Goal: Information Seeking & Learning: Learn about a topic

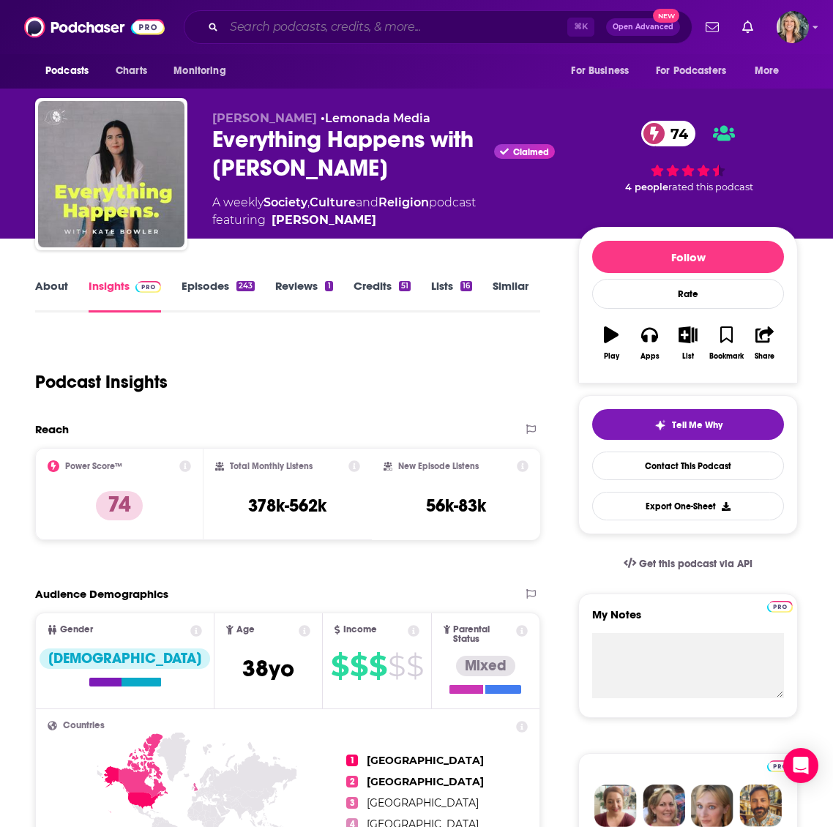
click at [390, 29] on input "Search podcasts, credits, & more..." at bounding box center [395, 26] width 343 height 23
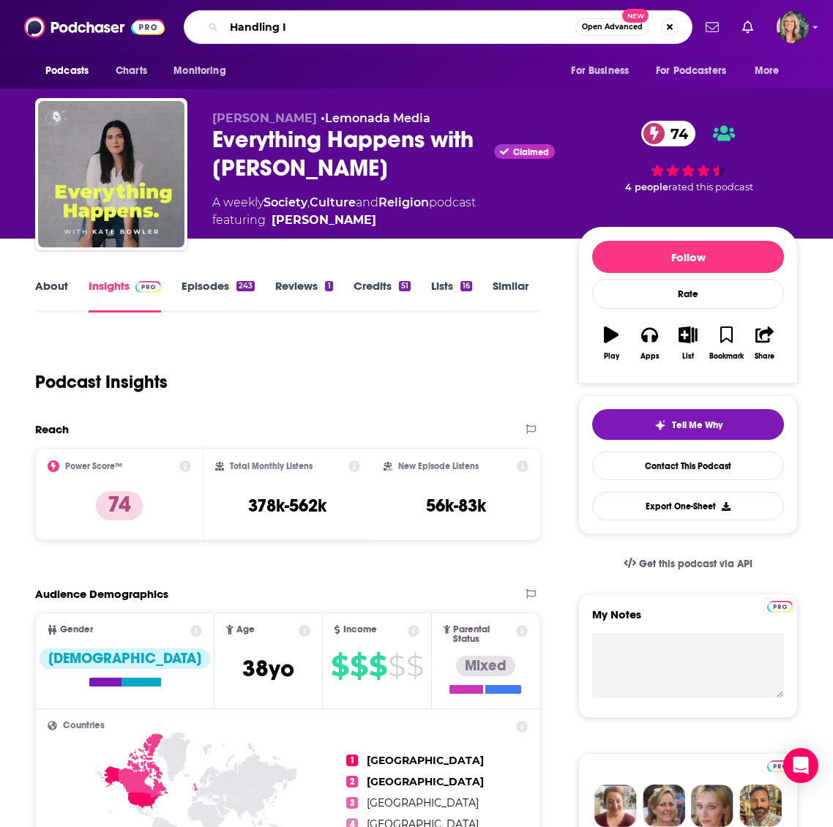
type input "Handling It"
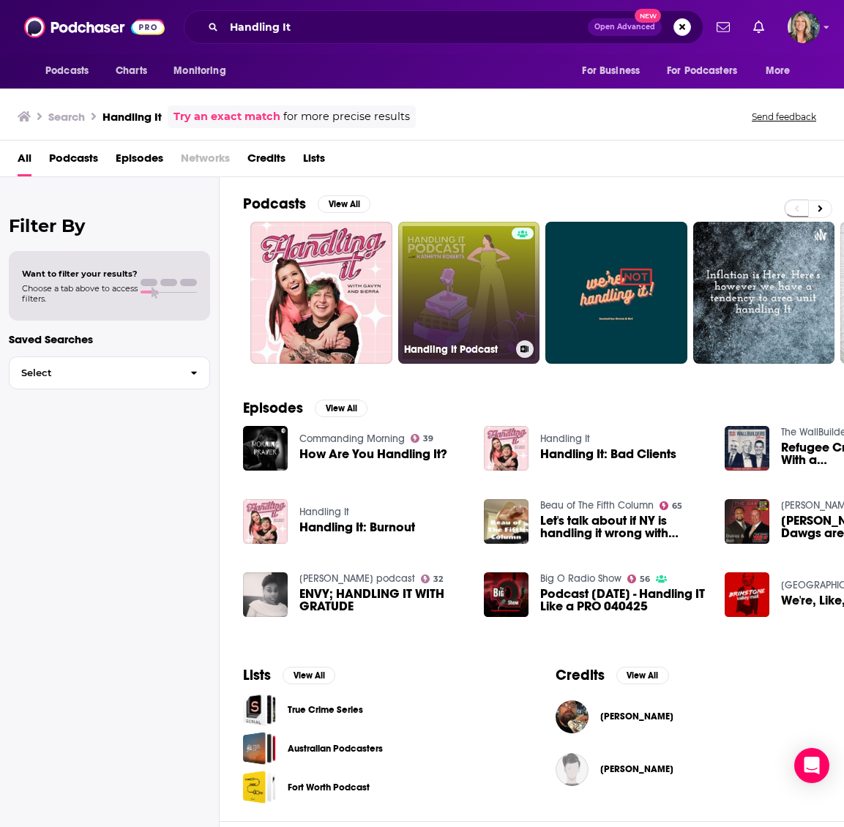
click at [469, 297] on link "Handling It Podcast" at bounding box center [469, 293] width 142 height 142
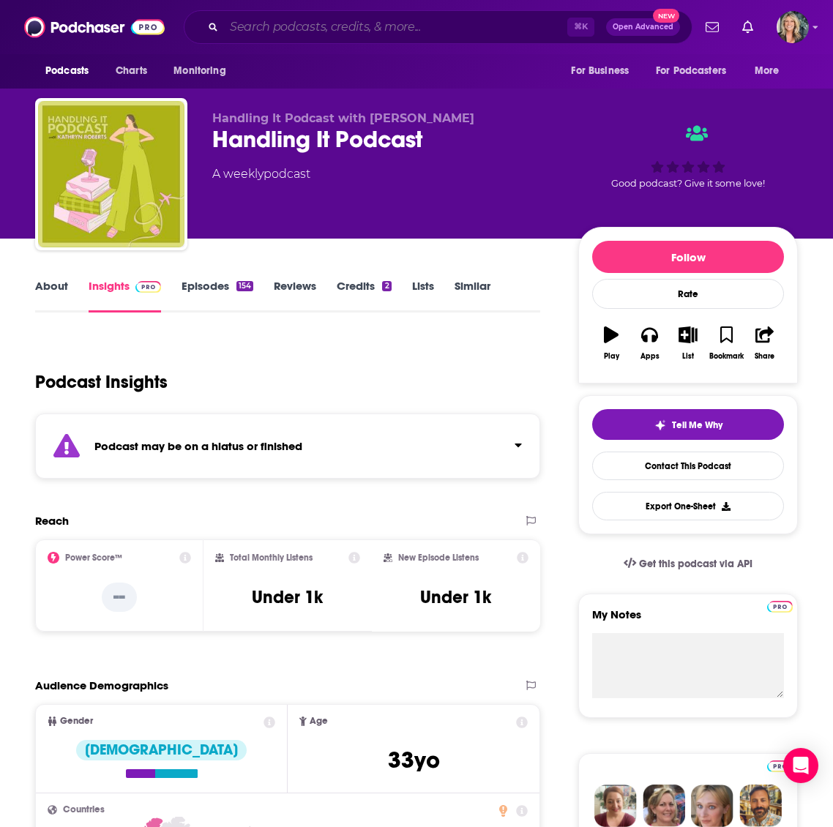
click at [287, 26] on input "Search podcasts, credits, & more..." at bounding box center [395, 26] width 343 height 23
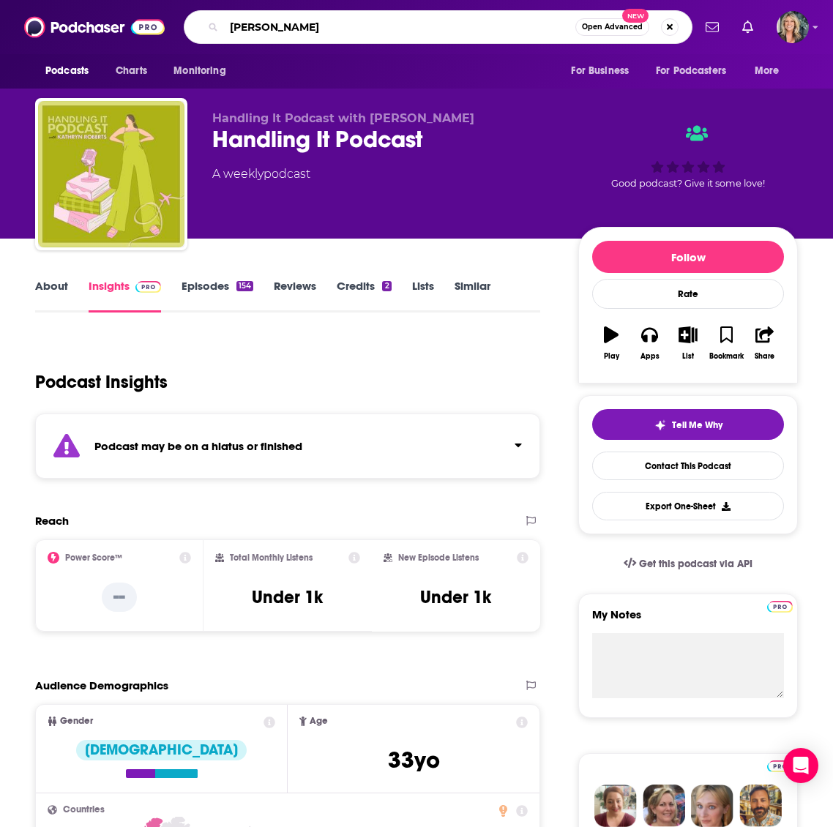
type input "[PERSON_NAME]"
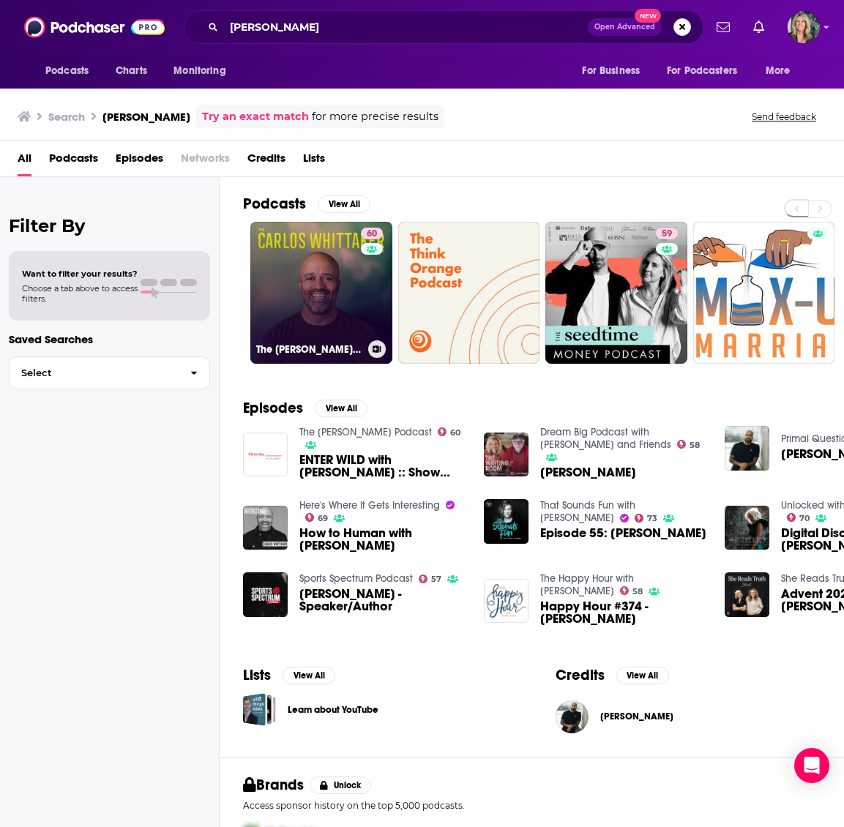
click at [325, 313] on link "60 The [PERSON_NAME] Podcast" at bounding box center [321, 293] width 142 height 142
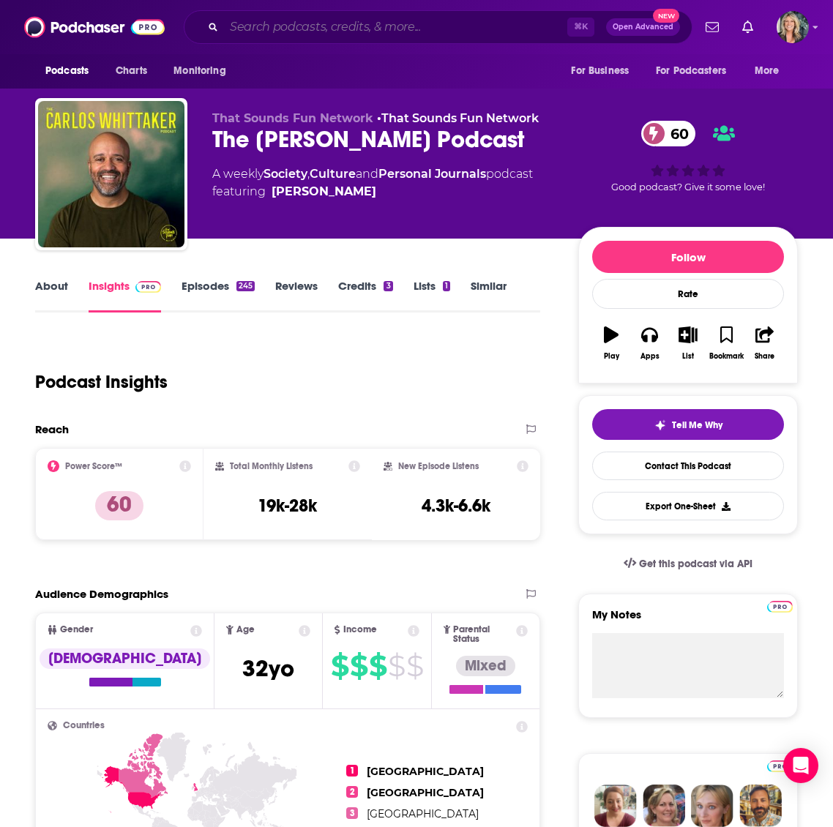
click at [312, 28] on input "Search podcasts, credits, & more..." at bounding box center [395, 26] width 343 height 23
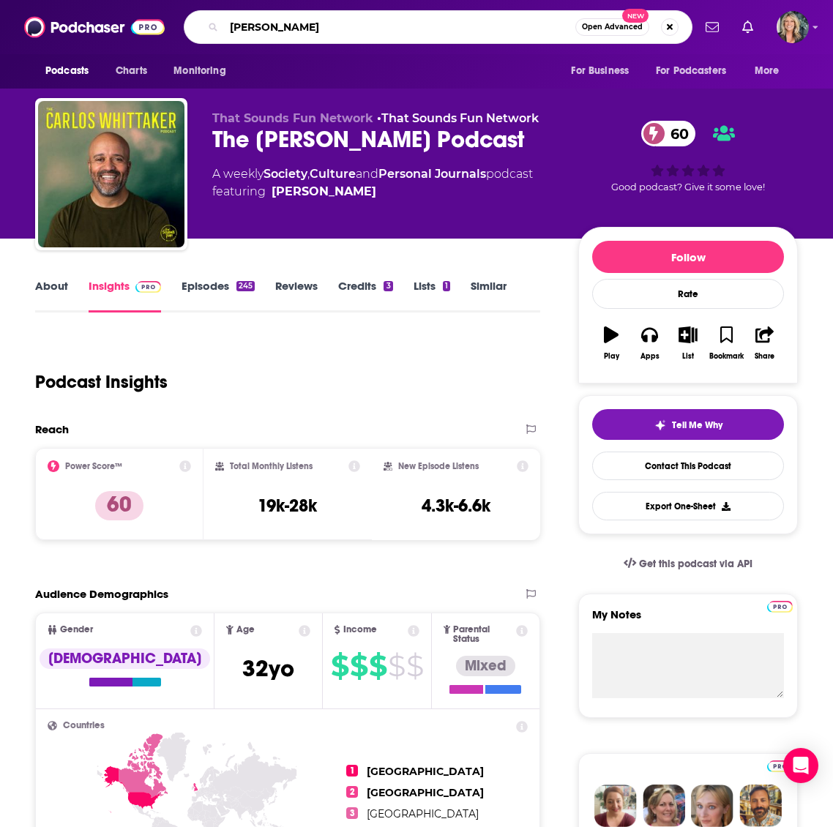
type input "[PERSON_NAME]"
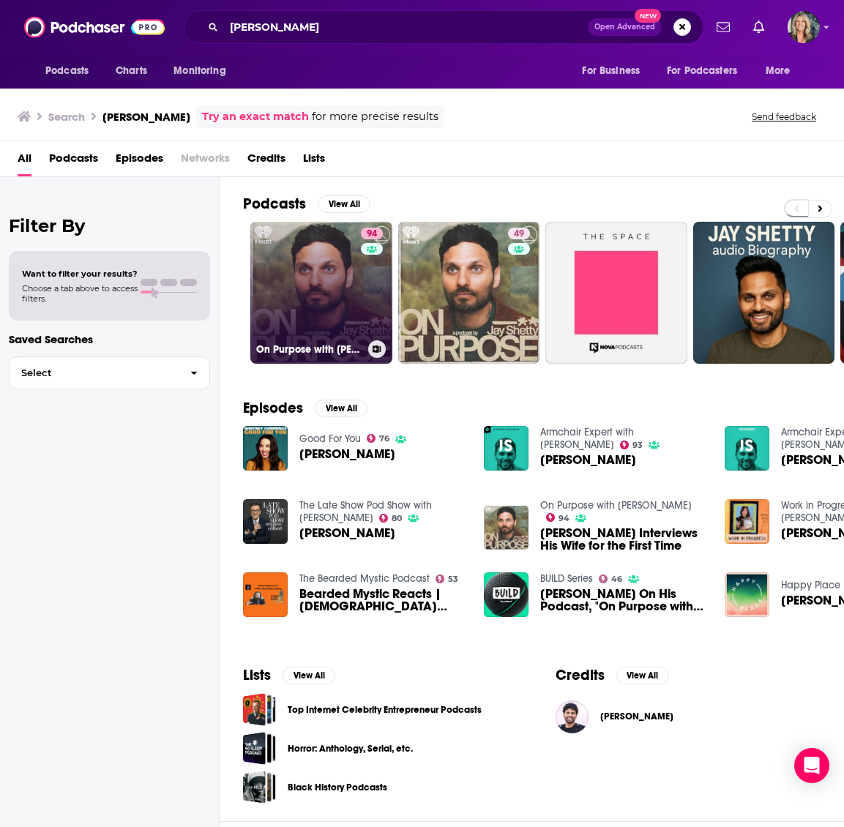
click at [330, 313] on link "94 On Purpose with [PERSON_NAME]" at bounding box center [321, 293] width 142 height 142
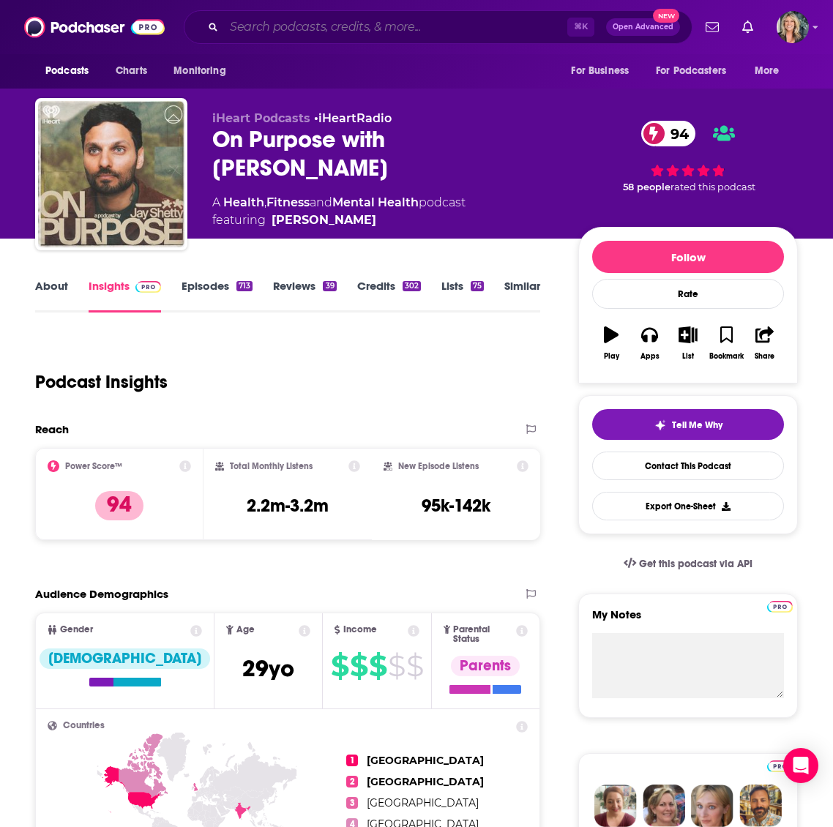
click at [330, 31] on input "Search podcasts, credits, & more..." at bounding box center [395, 26] width 343 height 23
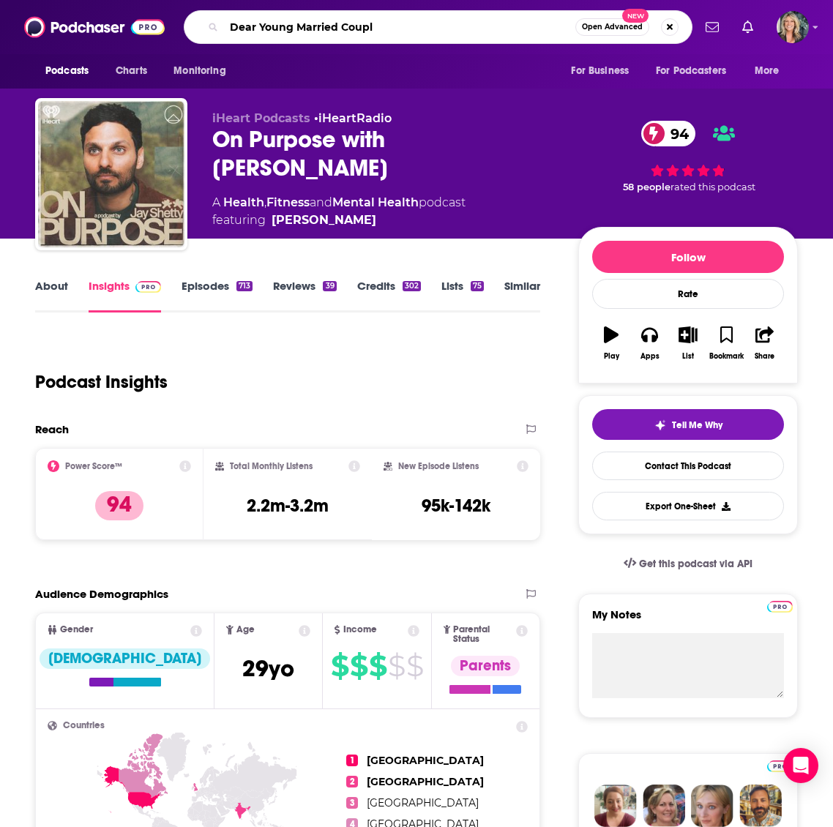
type input "Dear Young Married Couple"
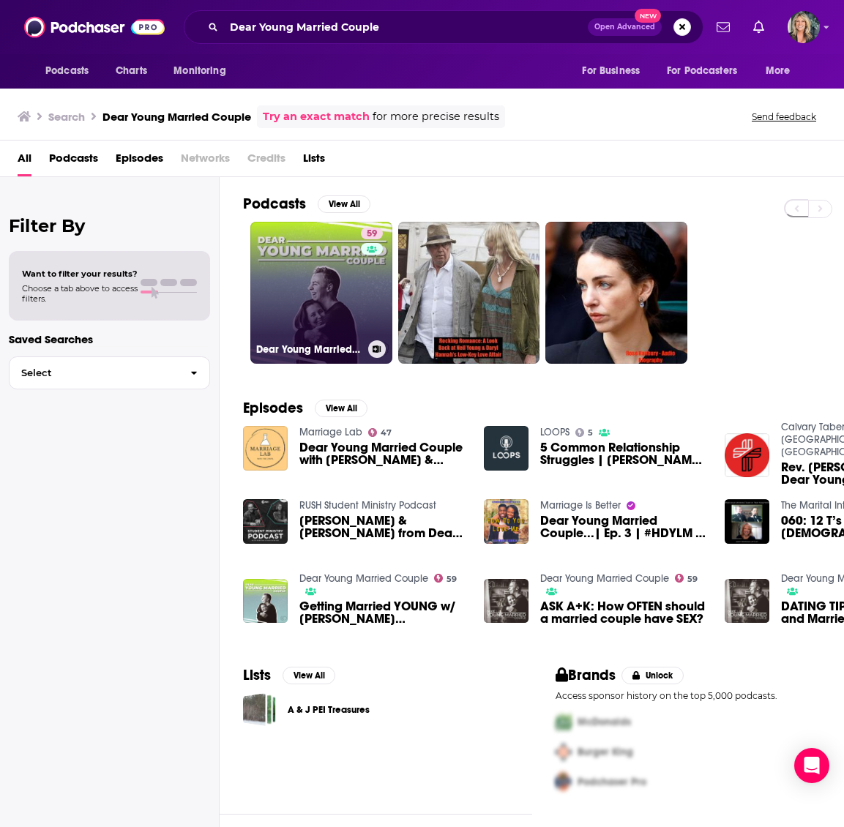
click at [320, 301] on link "59 Dear Young Married Couple" at bounding box center [321, 293] width 142 height 142
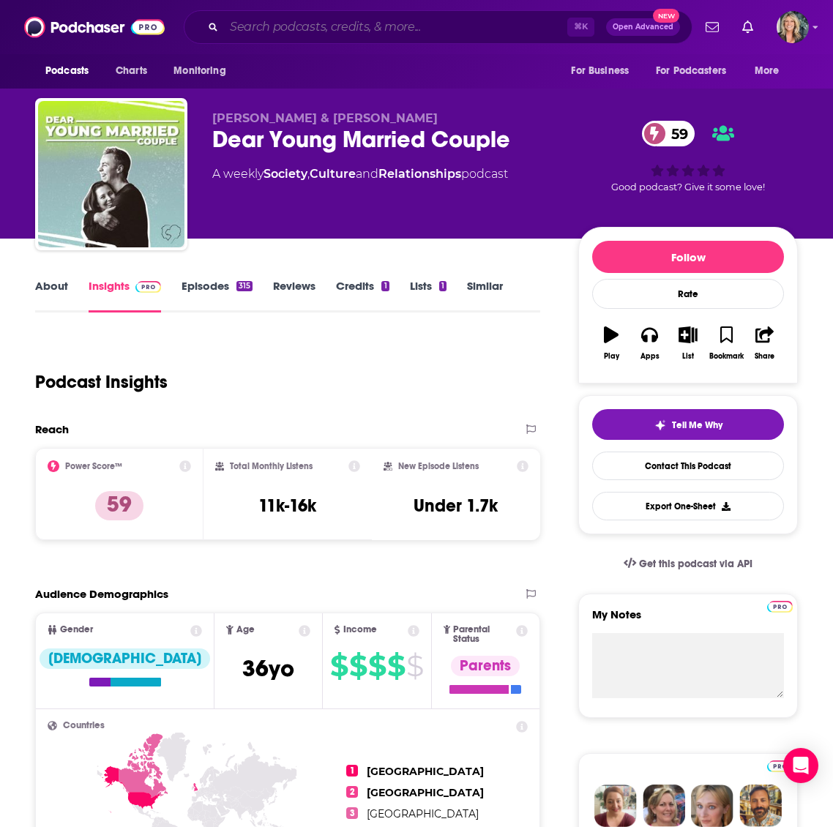
click at [284, 29] on input "Search podcasts, credits, & more..." at bounding box center [395, 26] width 343 height 23
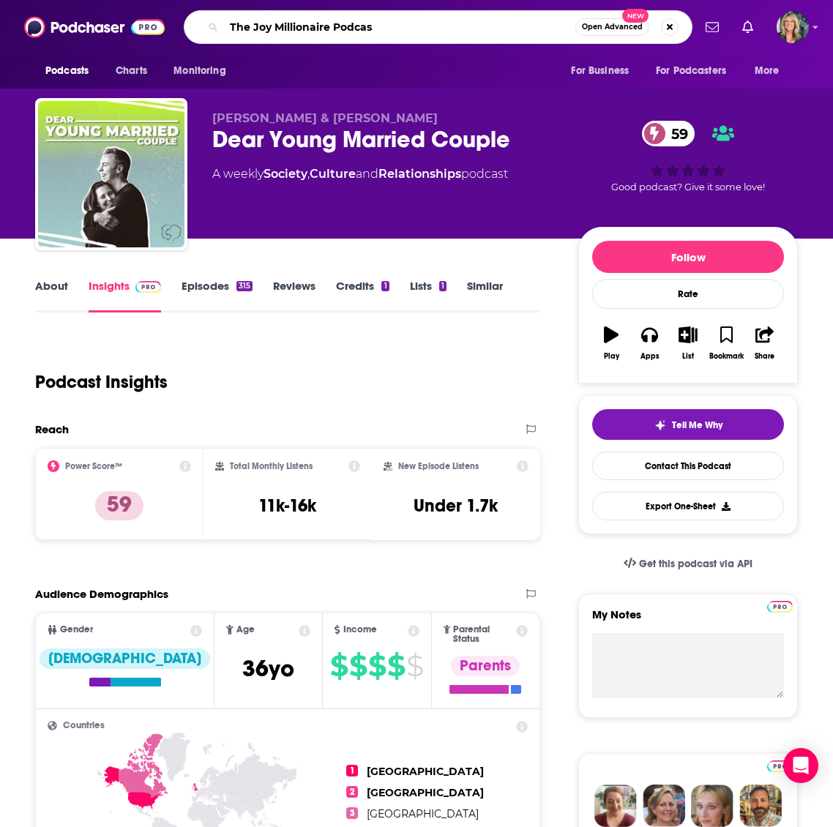
type input "The Joy Millionaire Podcast"
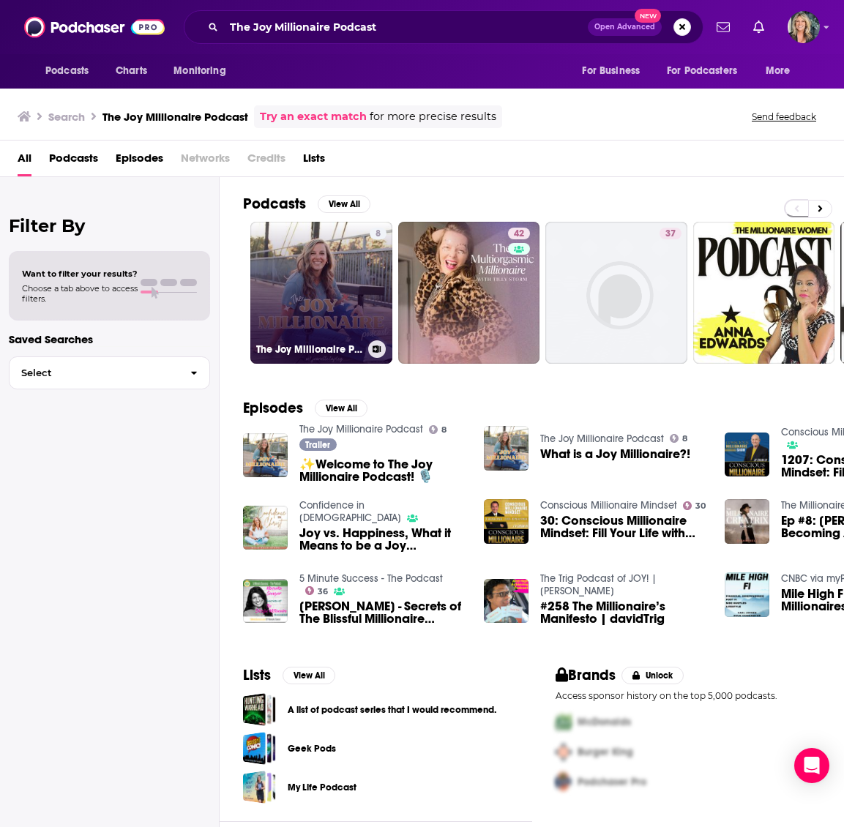
click at [324, 296] on link "8 The Joy Millionaire Podcast" at bounding box center [321, 293] width 142 height 142
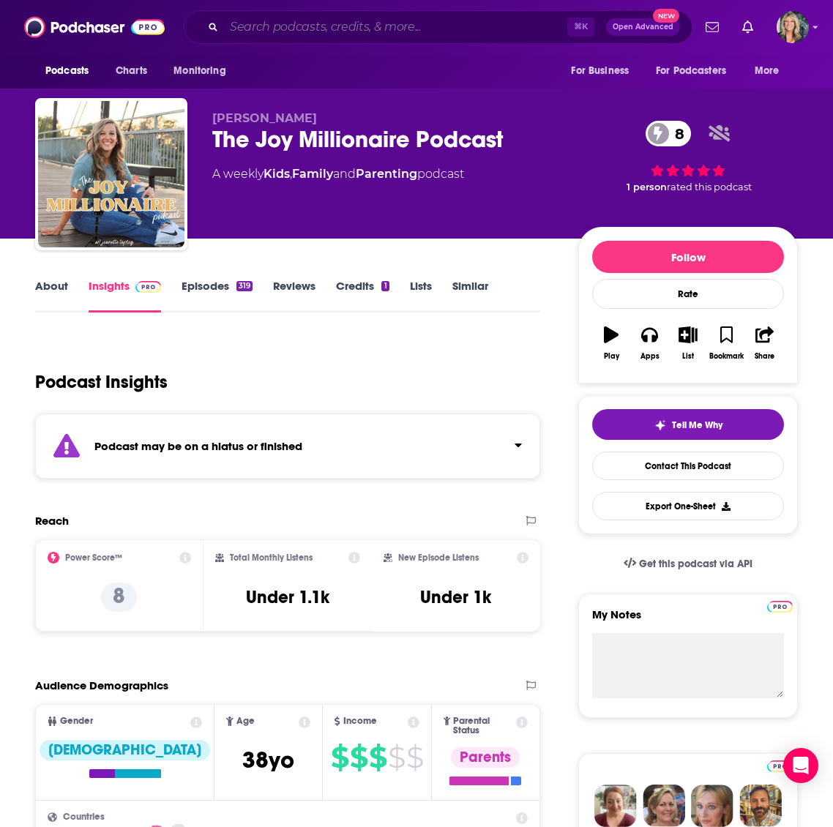
click at [316, 30] on input "Search podcasts, credits, & more..." at bounding box center [395, 26] width 343 height 23
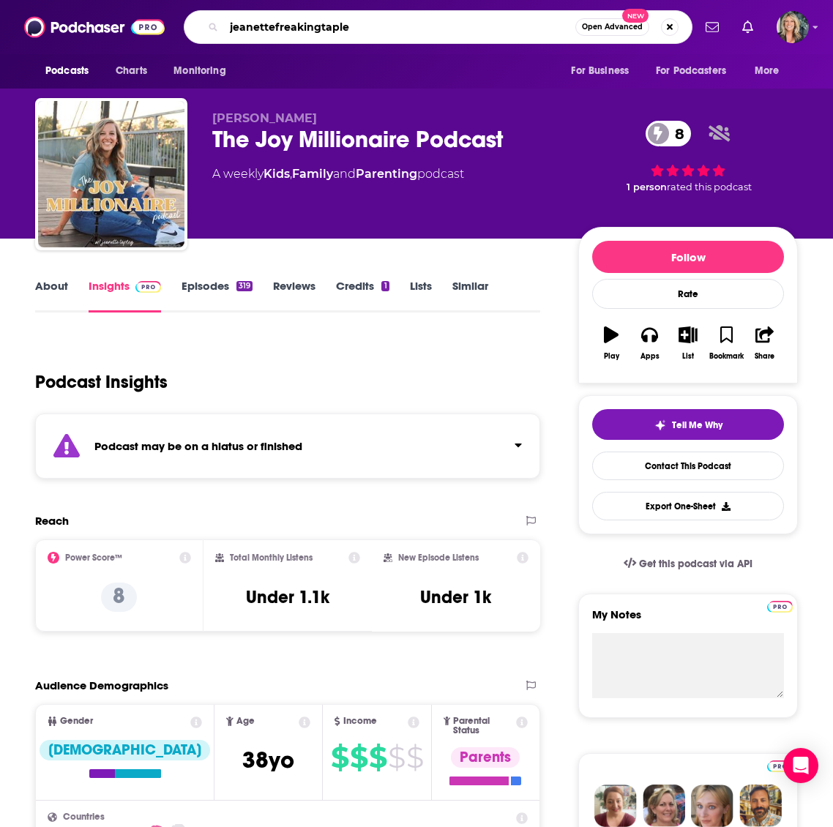
type input "jeanettefreakingtapley"
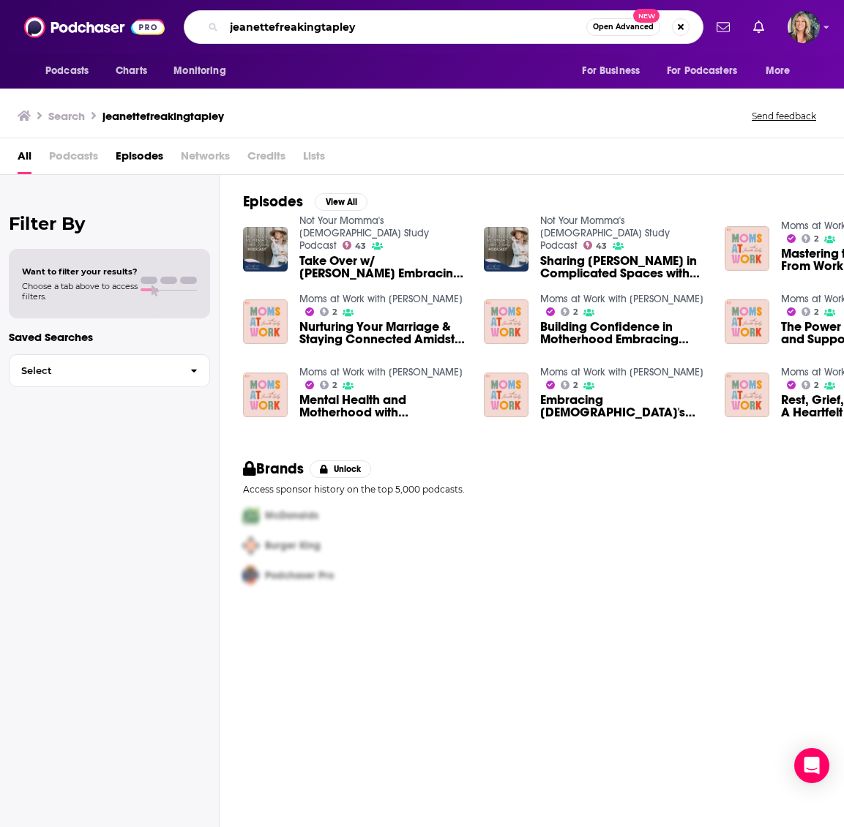
drag, startPoint x: 375, startPoint y: 28, endPoint x: 178, endPoint y: 26, distance: 197.0
click at [178, 26] on div "Podcasts Charts Monitoring jeanettefreakingtapley Open Advanced New For Busines…" at bounding box center [438, 27] width 532 height 34
type input "[PERSON_NAME]"
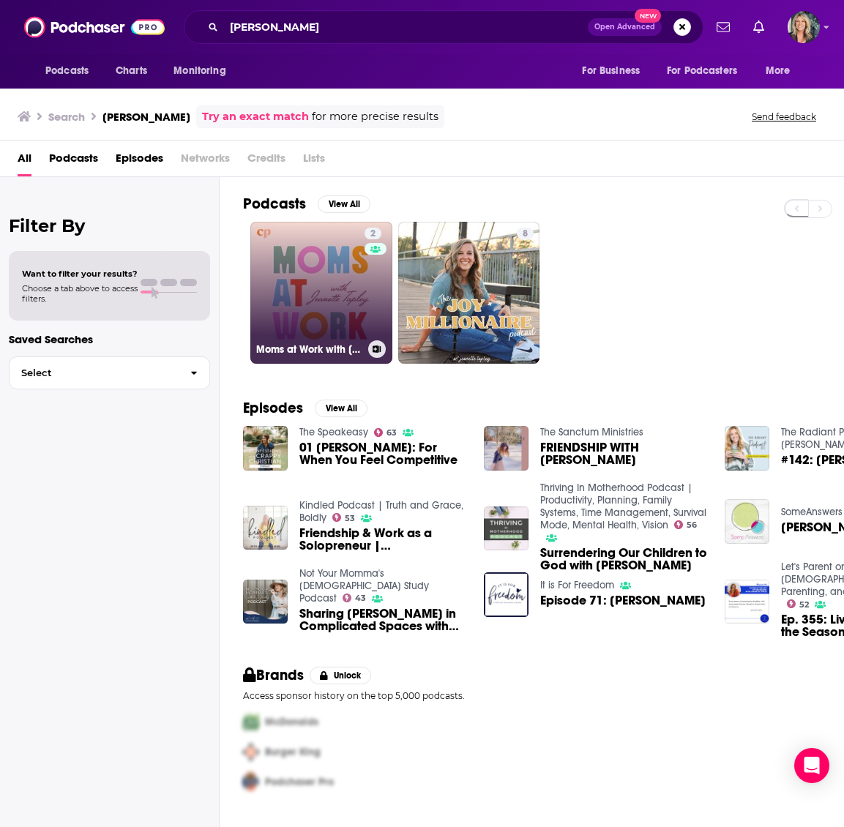
click at [313, 305] on link "2 Moms at Work with [PERSON_NAME]" at bounding box center [321, 293] width 142 height 142
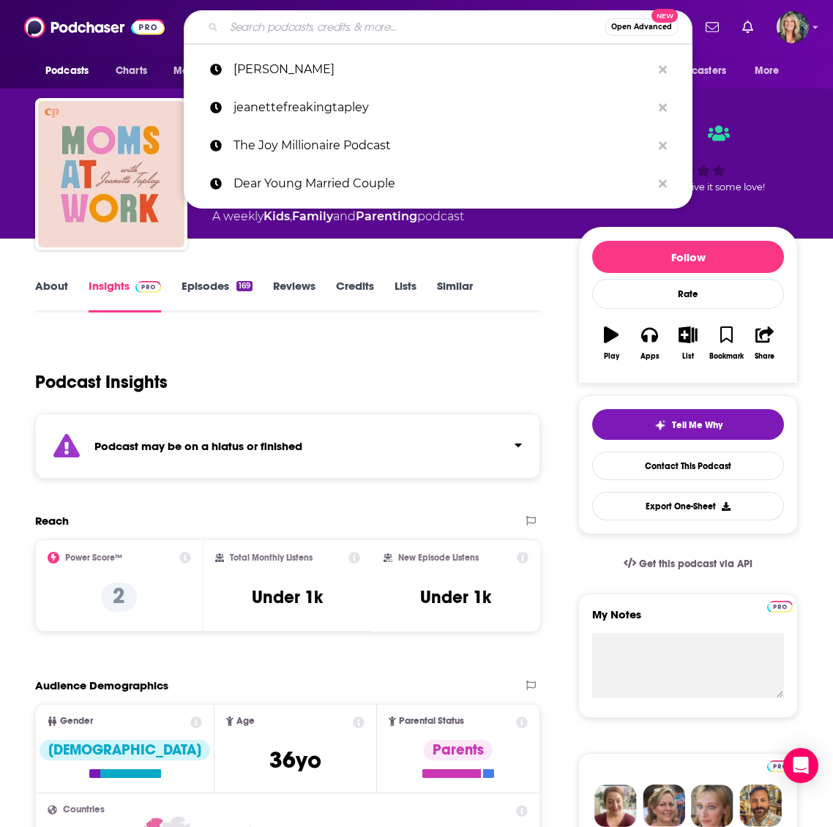
click at [312, 31] on input "Search podcasts, credits, & more..." at bounding box center [414, 26] width 381 height 23
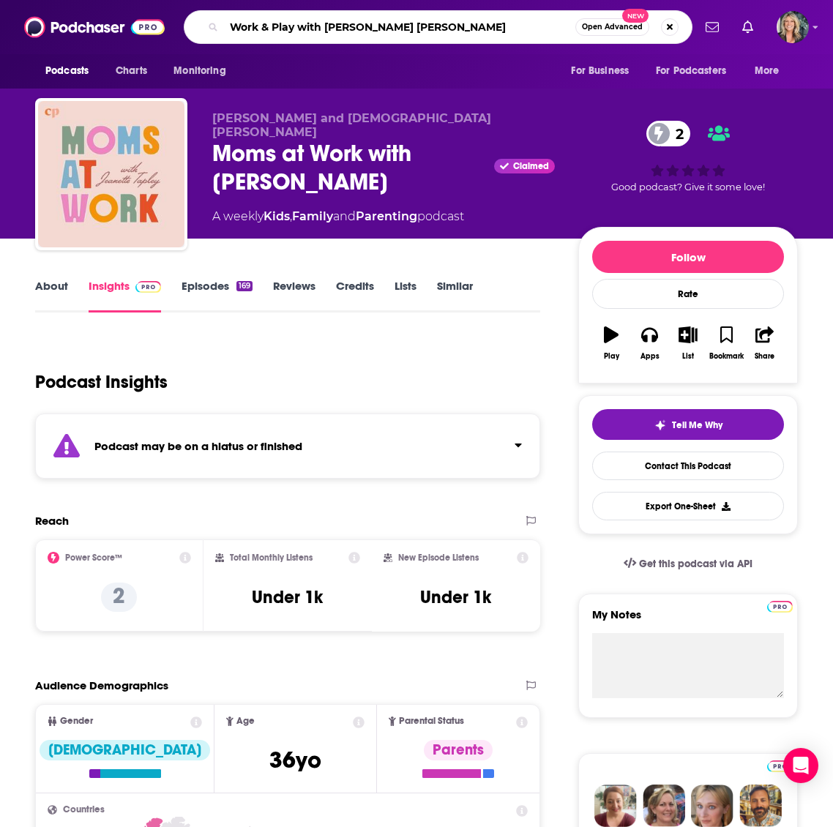
type input "Work & Play with [PERSON_NAME]"
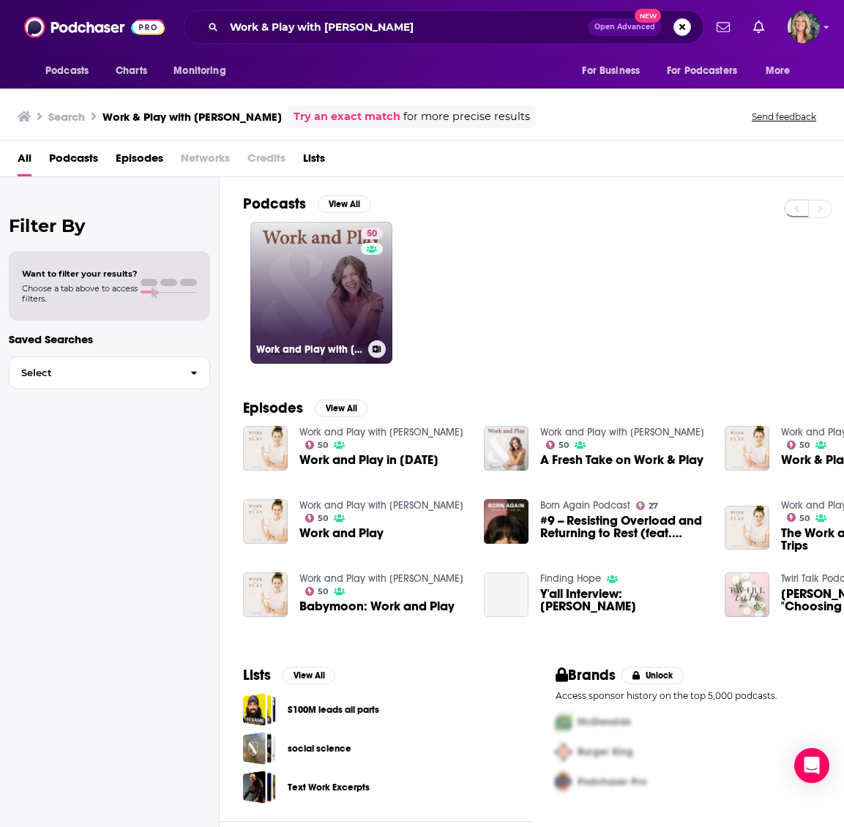
click at [339, 283] on link "50 Work and Play with [PERSON_NAME]" at bounding box center [321, 293] width 142 height 142
